Goal: Transaction & Acquisition: Purchase product/service

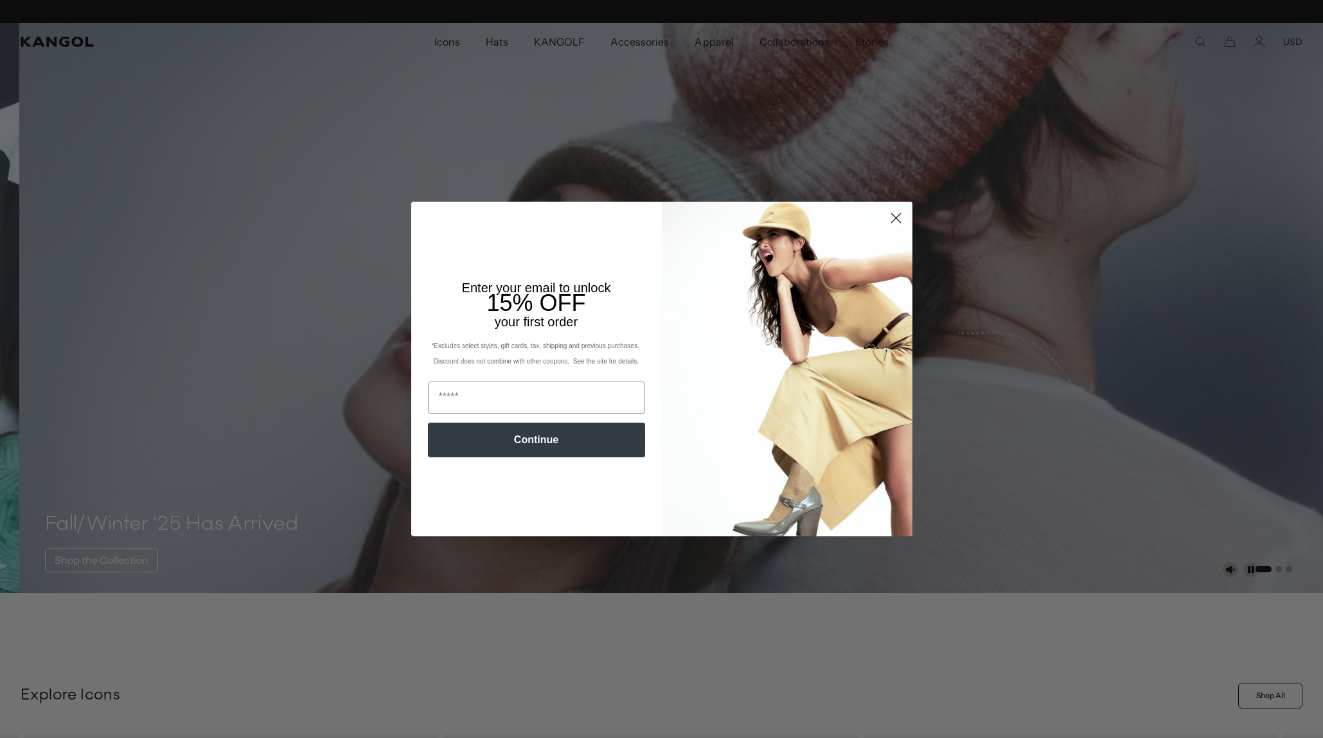
scroll to position [0, 265]
